Goal: Transaction & Acquisition: Download file/media

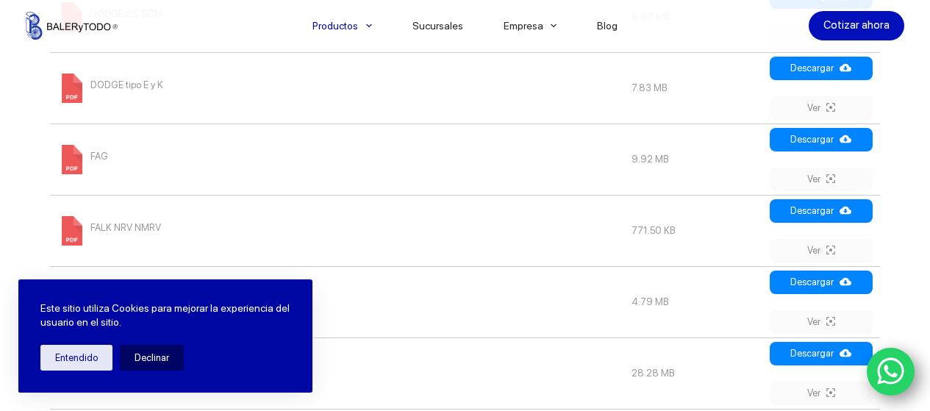
scroll to position [1120, 0]
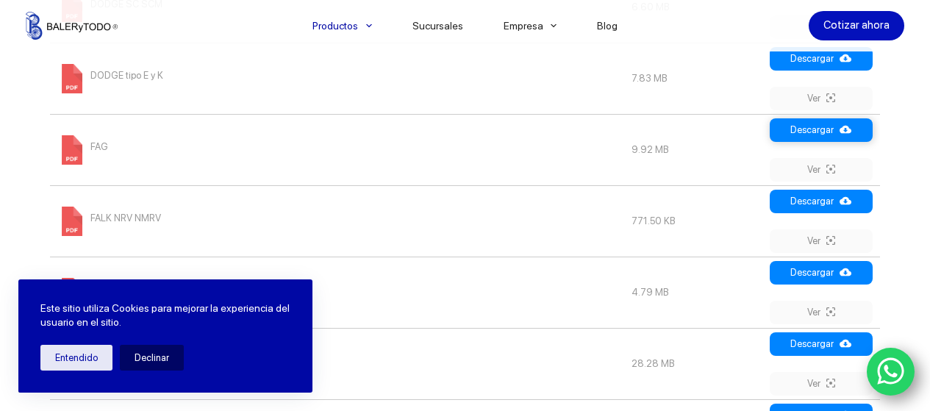
click at [820, 129] on link "Descargar" at bounding box center [821, 130] width 103 height 24
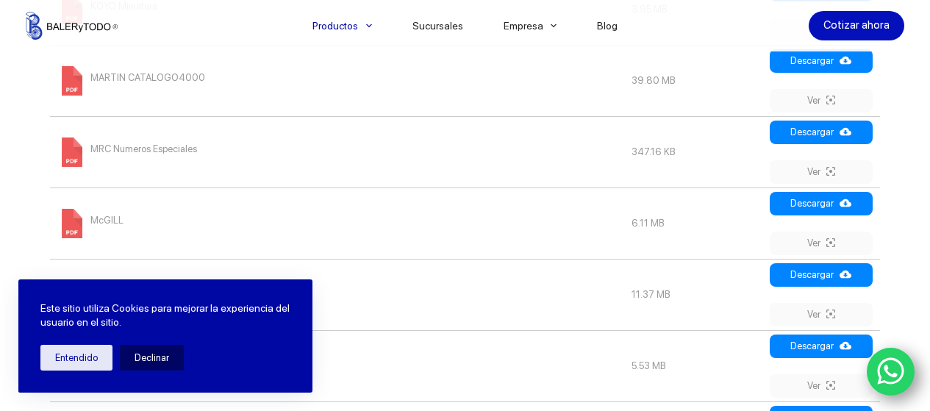
scroll to position [1603, 0]
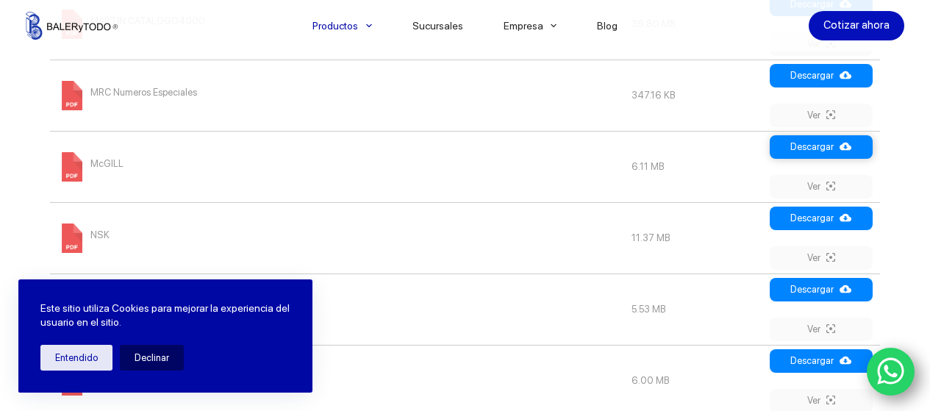
click at [828, 146] on link "Descargar" at bounding box center [821, 147] width 103 height 24
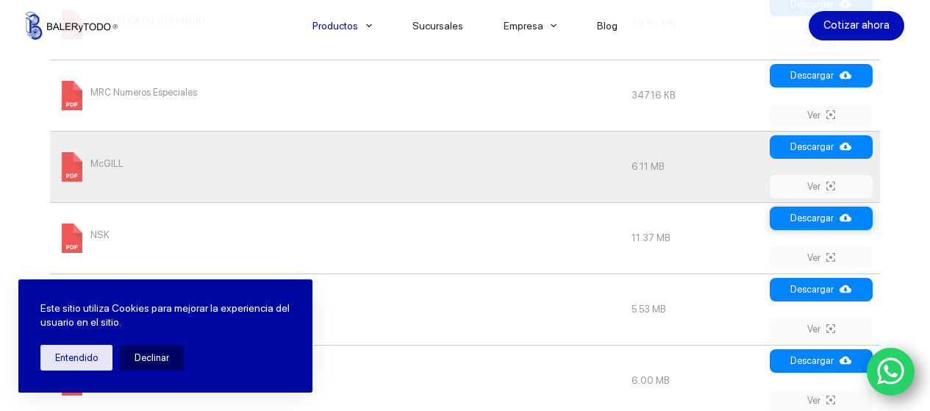
click at [830, 222] on link "Descargar" at bounding box center [821, 219] width 103 height 24
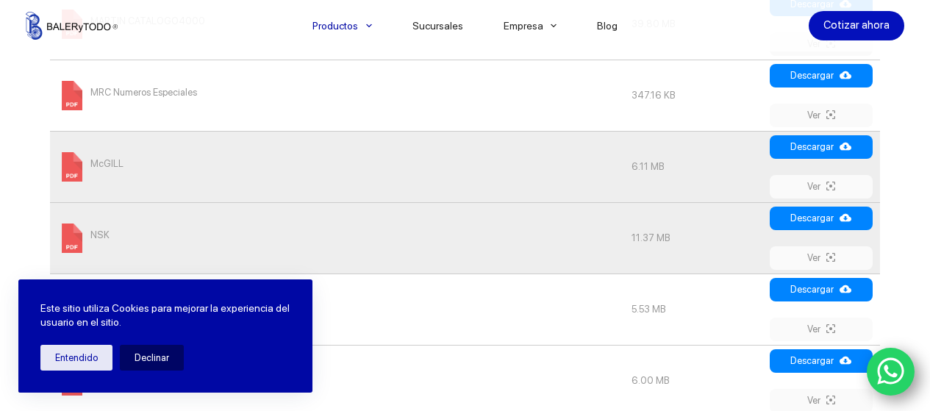
click at [524, 301] on td "NSK Automotriz" at bounding box center [336, 308] width 573 height 71
click at [839, 146] on link "Descargar" at bounding box center [821, 147] width 103 height 24
click at [536, 328] on td "NSK Automotriz" at bounding box center [336, 308] width 573 height 71
click at [805, 213] on link "Descargar" at bounding box center [821, 219] width 103 height 24
click at [500, 339] on td "NSK Automotriz" at bounding box center [336, 308] width 573 height 71
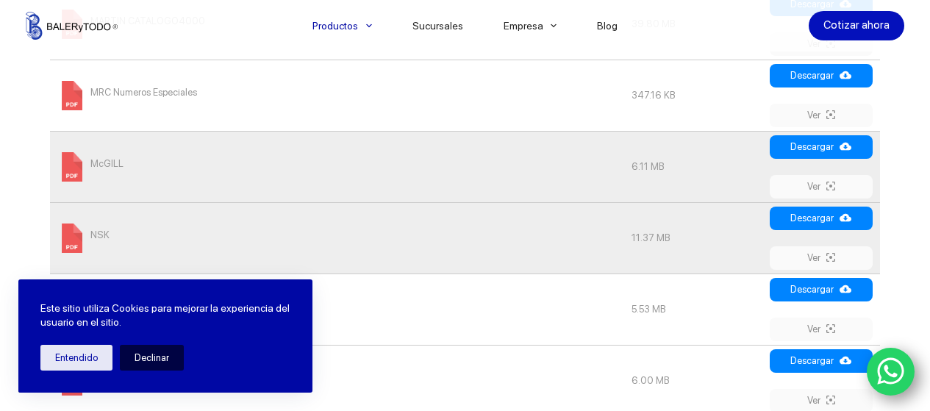
click at [153, 352] on button "Declinar" at bounding box center [152, 358] width 64 height 26
